Goal: Task Accomplishment & Management: Manage account settings

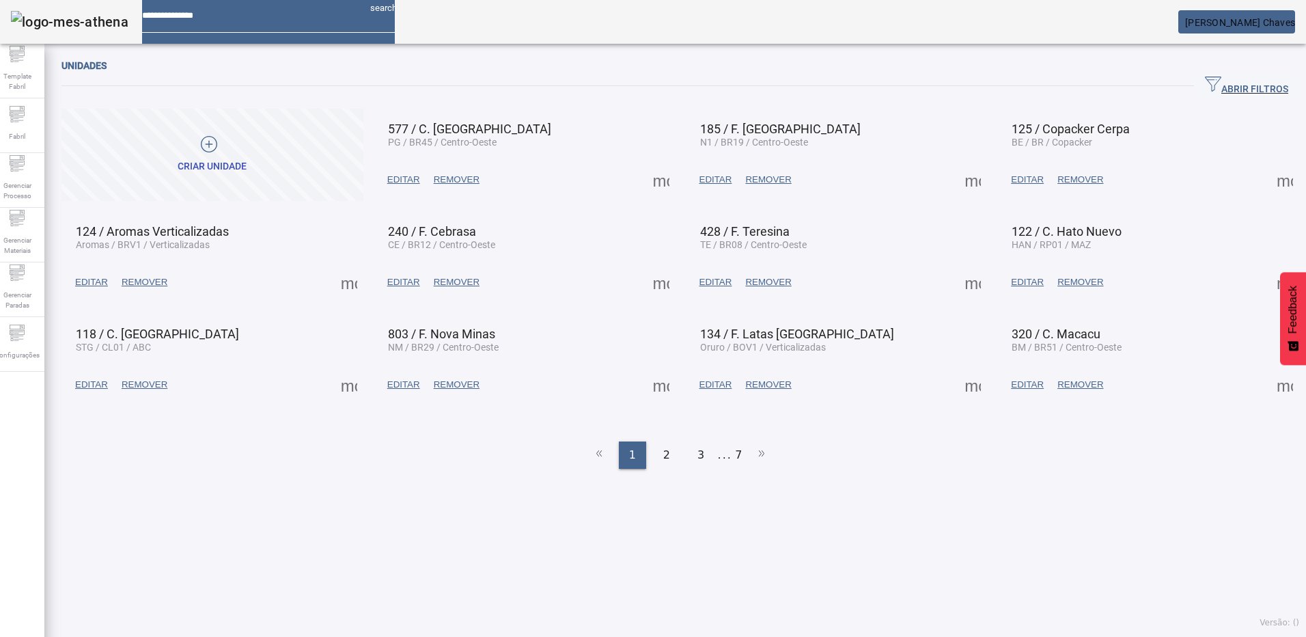
click at [395, 502] on div "Unidades ABRIR FILTROS Pesquise por Código descrição ou sigla LIMPAR FILTRAR Cr…" at bounding box center [680, 344] width 1272 height 586
click at [23, 339] on icon at bounding box center [19, 338] width 10 height 1
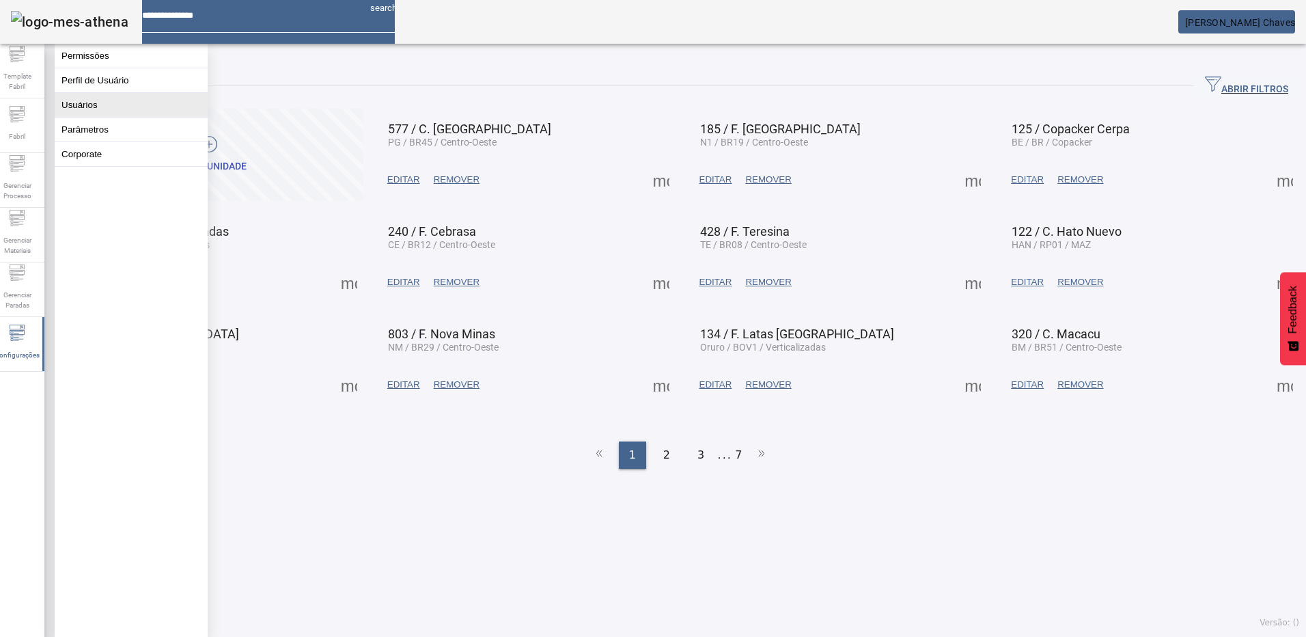
click at [77, 117] on button "Usuários" at bounding box center [131, 105] width 153 height 24
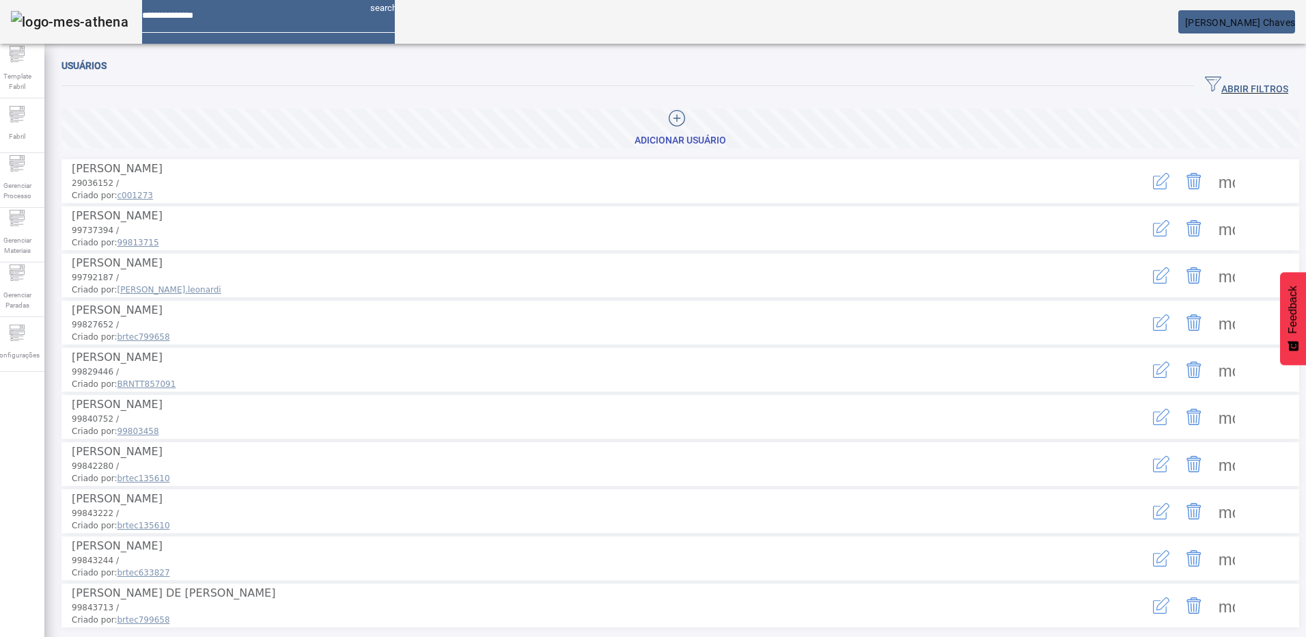
click at [1205, 84] on span "ABRIR FILTROS" at bounding box center [1246, 86] width 83 height 20
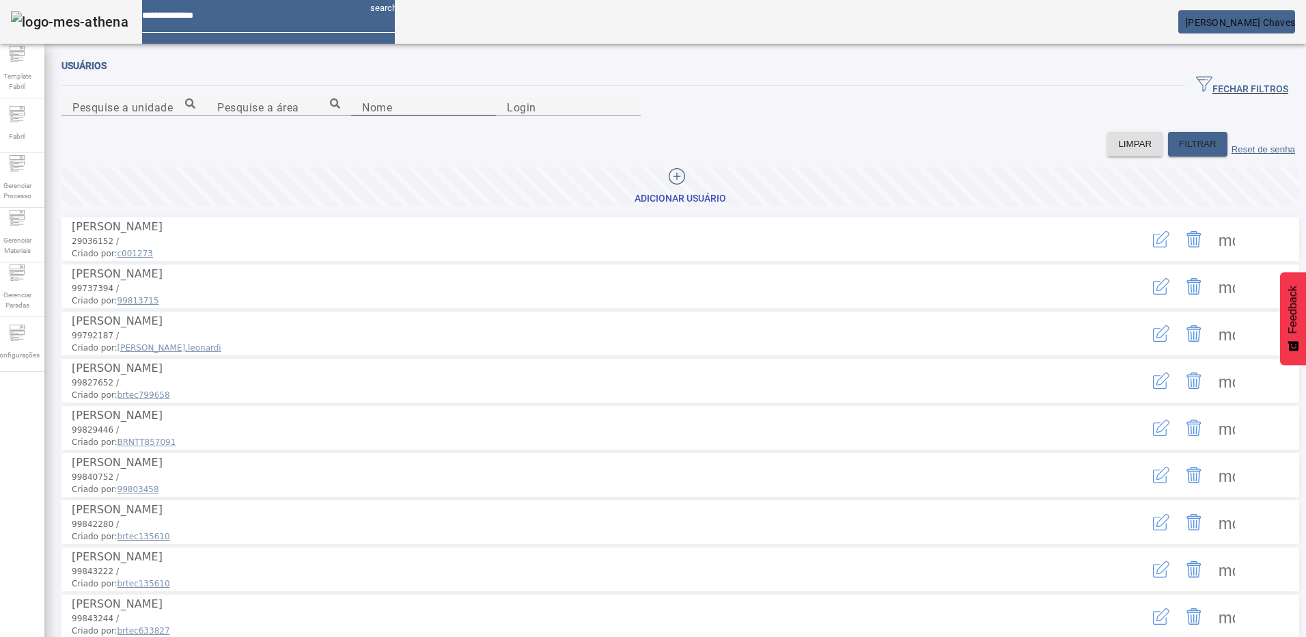
click at [362, 115] on input "Nome" at bounding box center [423, 107] width 123 height 16
type input "**********"
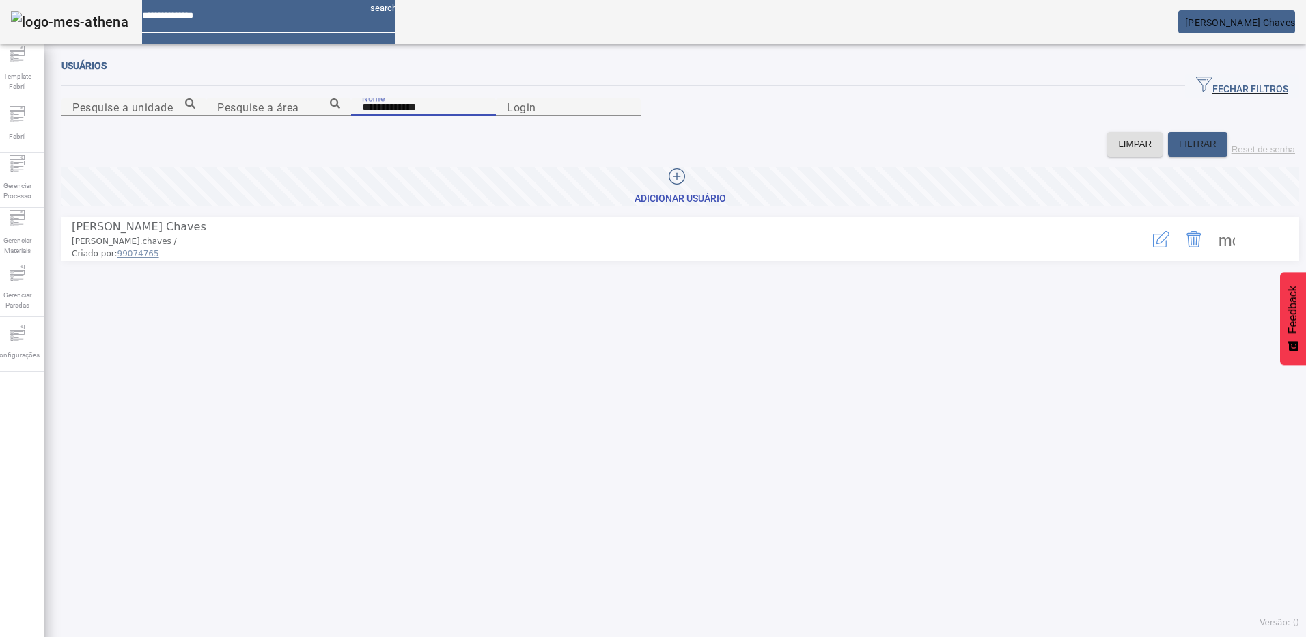
click at [1215, 256] on span at bounding box center [1227, 239] width 33 height 33
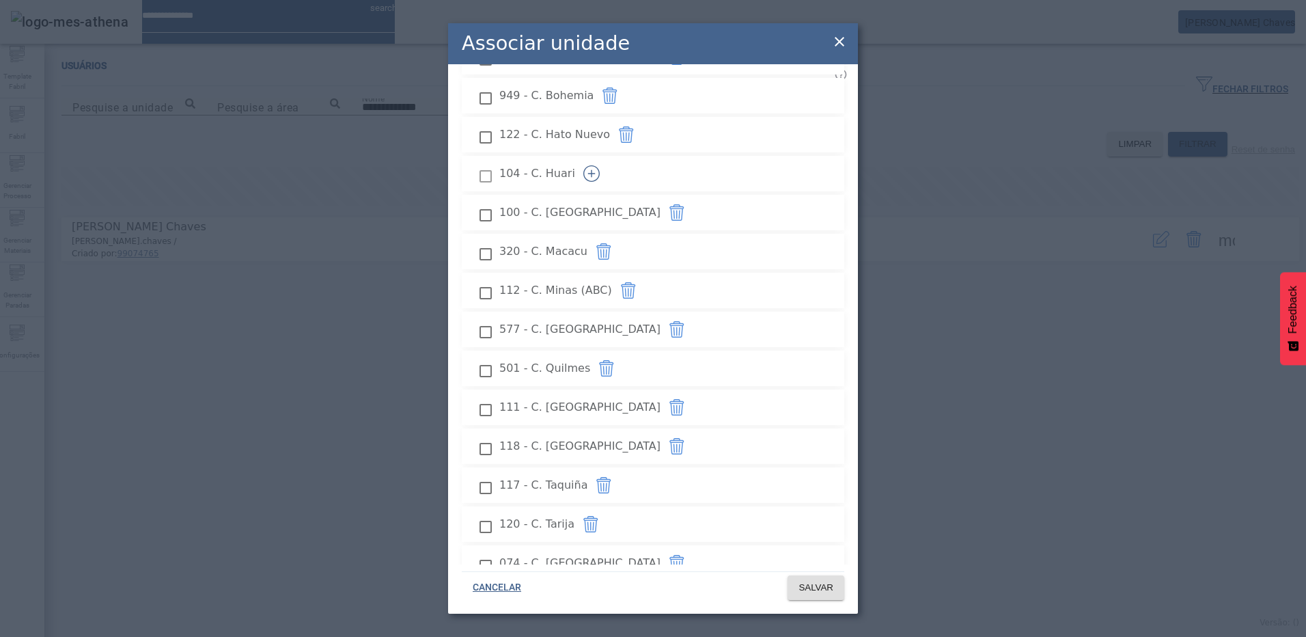
scroll to position [120, 0]
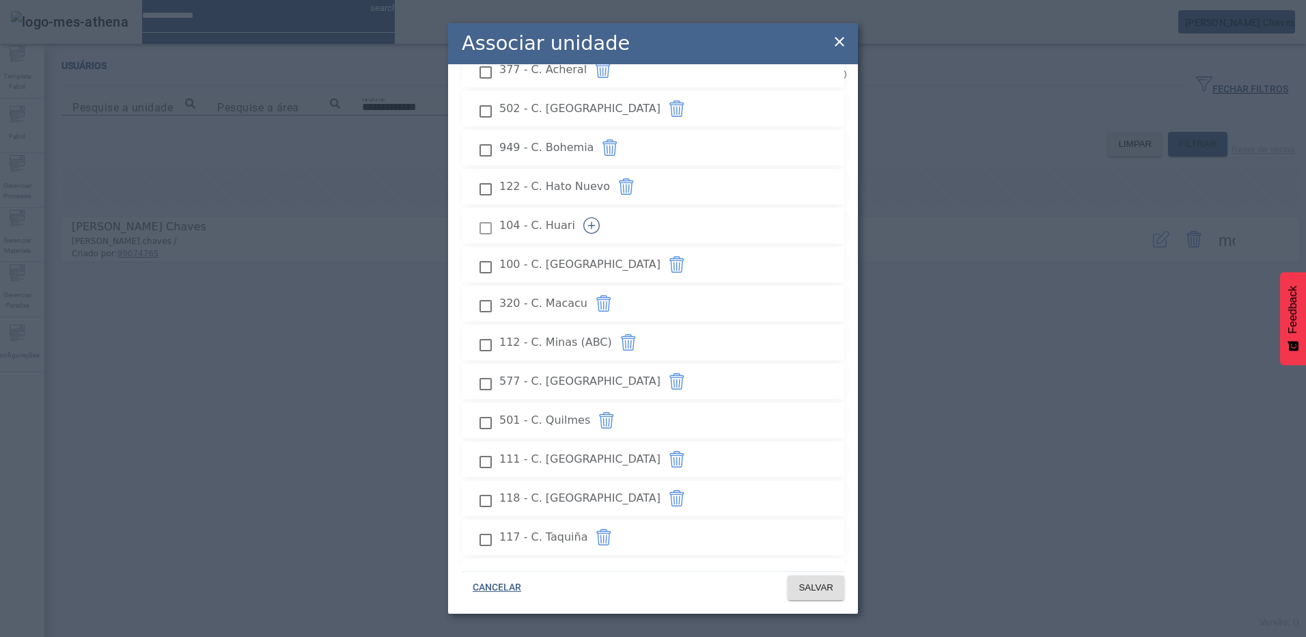
click at [600, 217] on icon "button" at bounding box center [591, 225] width 16 height 16
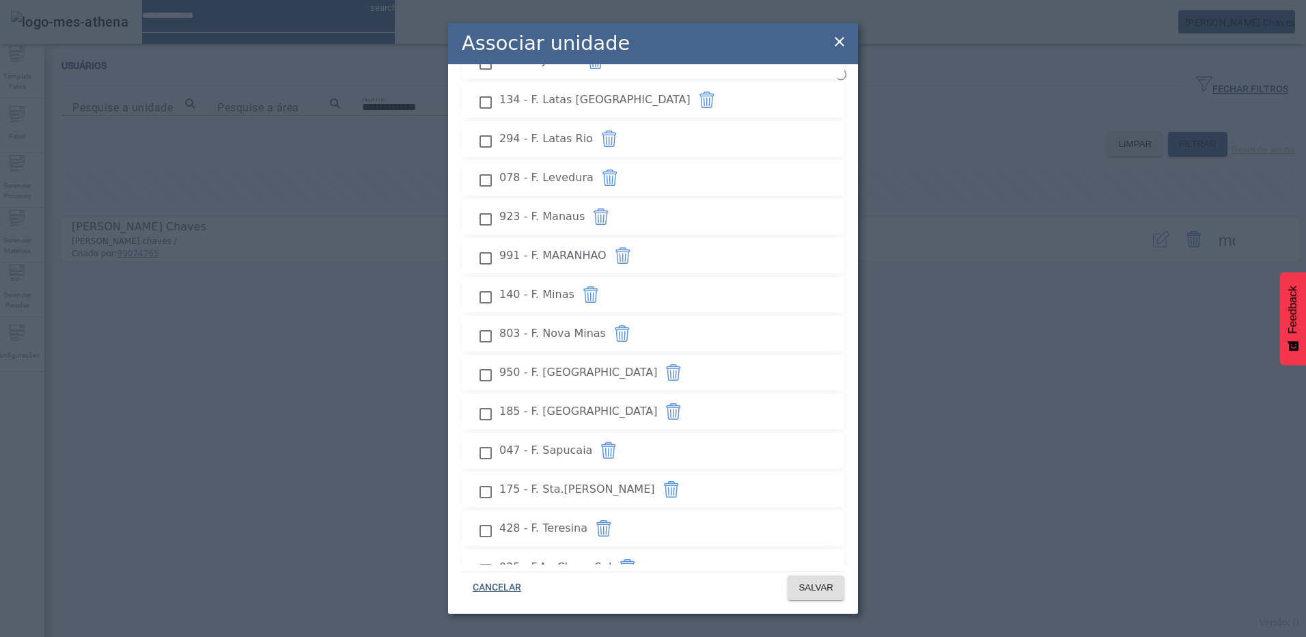
scroll to position [1105, 0]
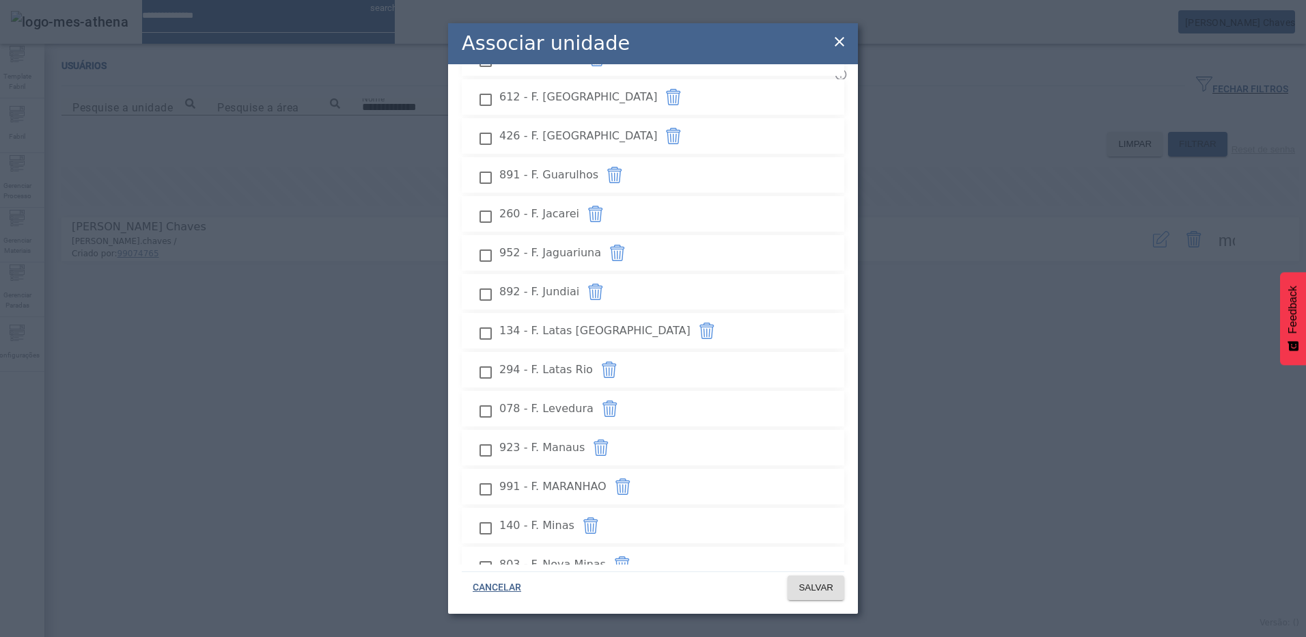
click at [579, 275] on div "892 - F. Jundiai" at bounding box center [539, 291] width 80 height 33
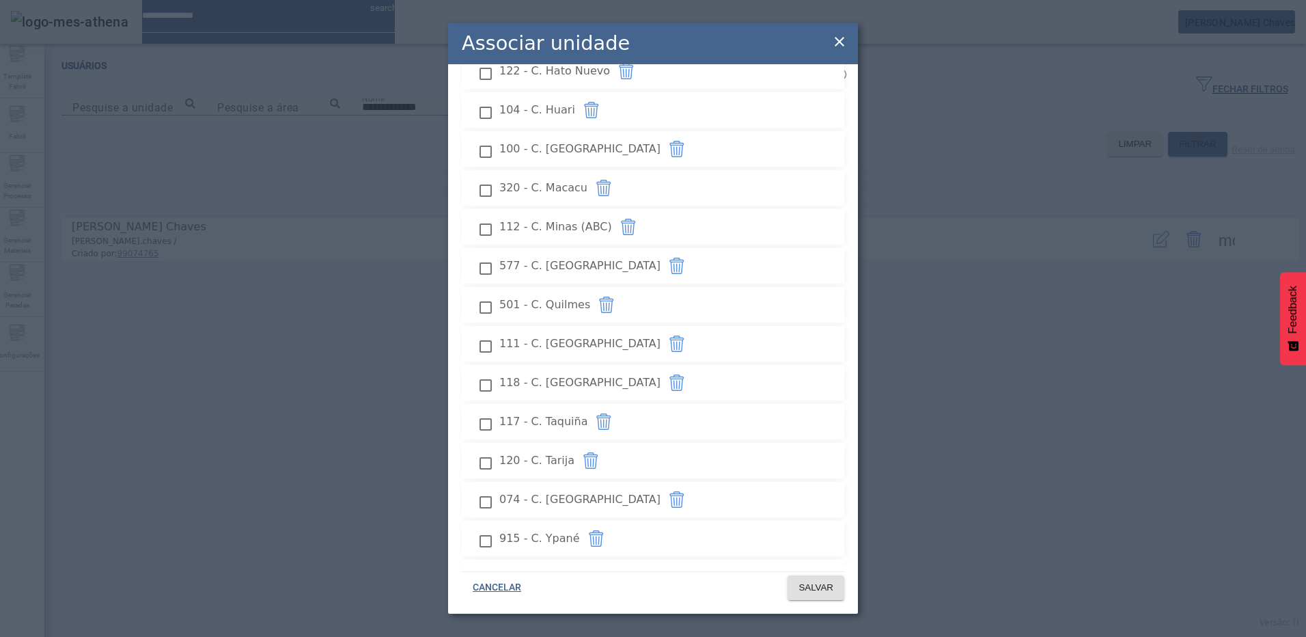
click at [838, 40] on icon at bounding box center [840, 42] width 10 height 10
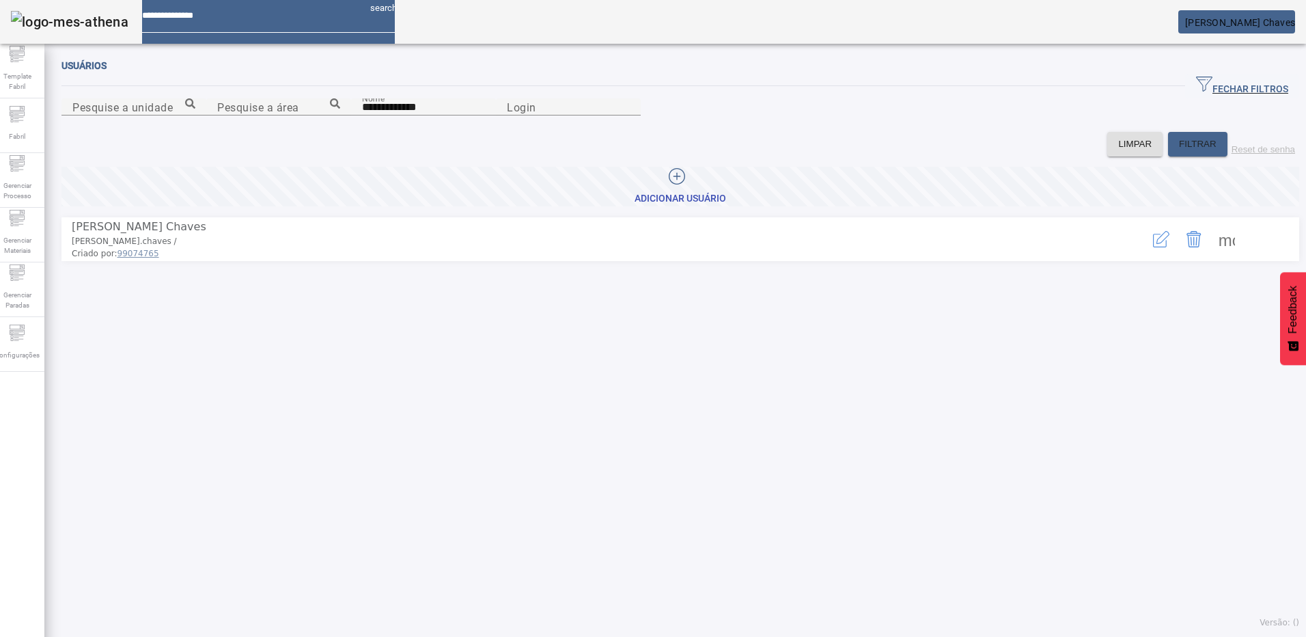
click at [1215, 25] on span "[PERSON_NAME] Chaves" at bounding box center [1240, 22] width 110 height 11
